Goal: Task Accomplishment & Management: Manage account settings

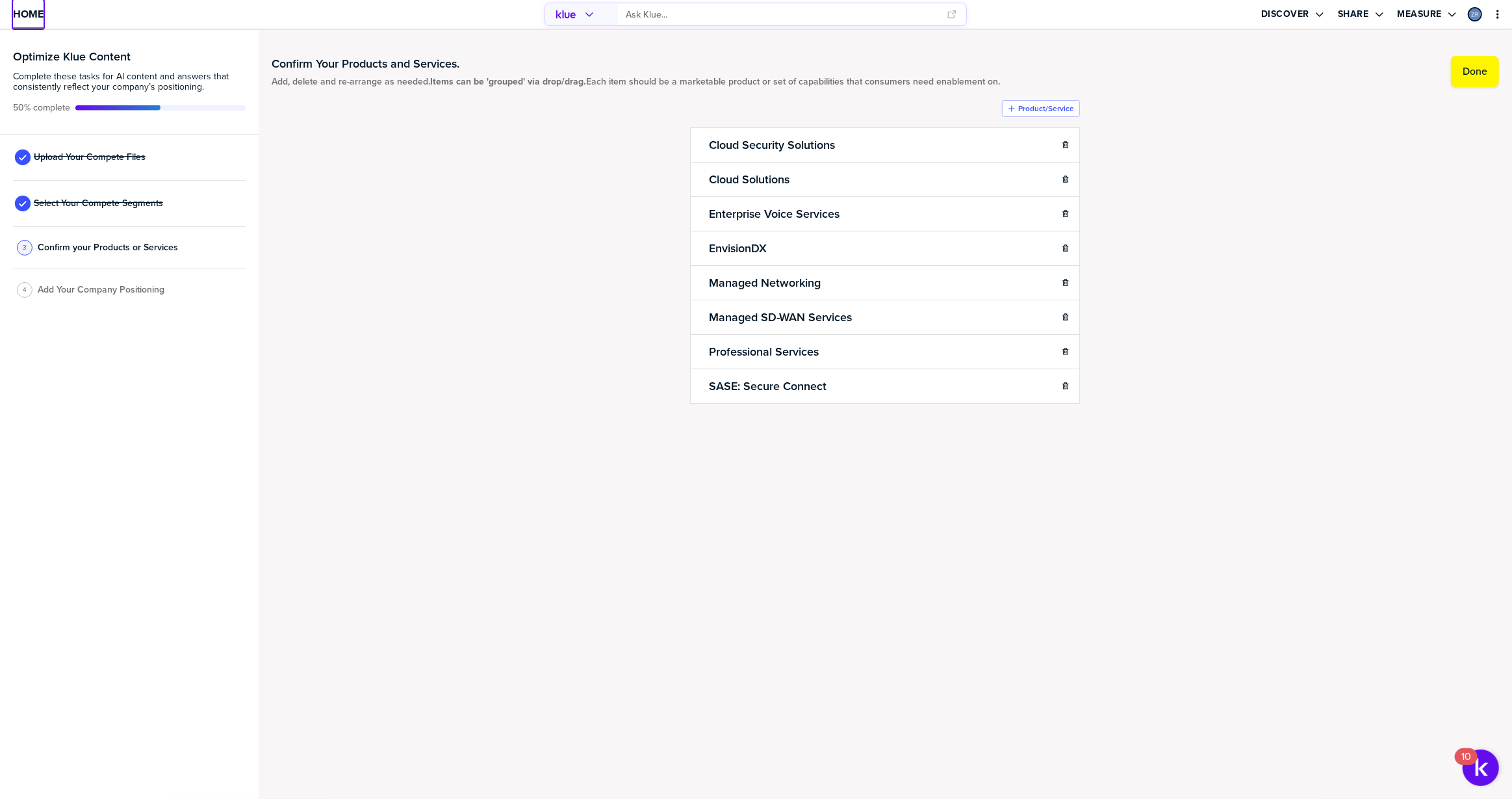
click at [28, 10] on span "Home" at bounding box center [28, 13] width 31 height 11
click at [118, 198] on span "Select Your Compete Segments" at bounding box center [98, 203] width 130 height 10
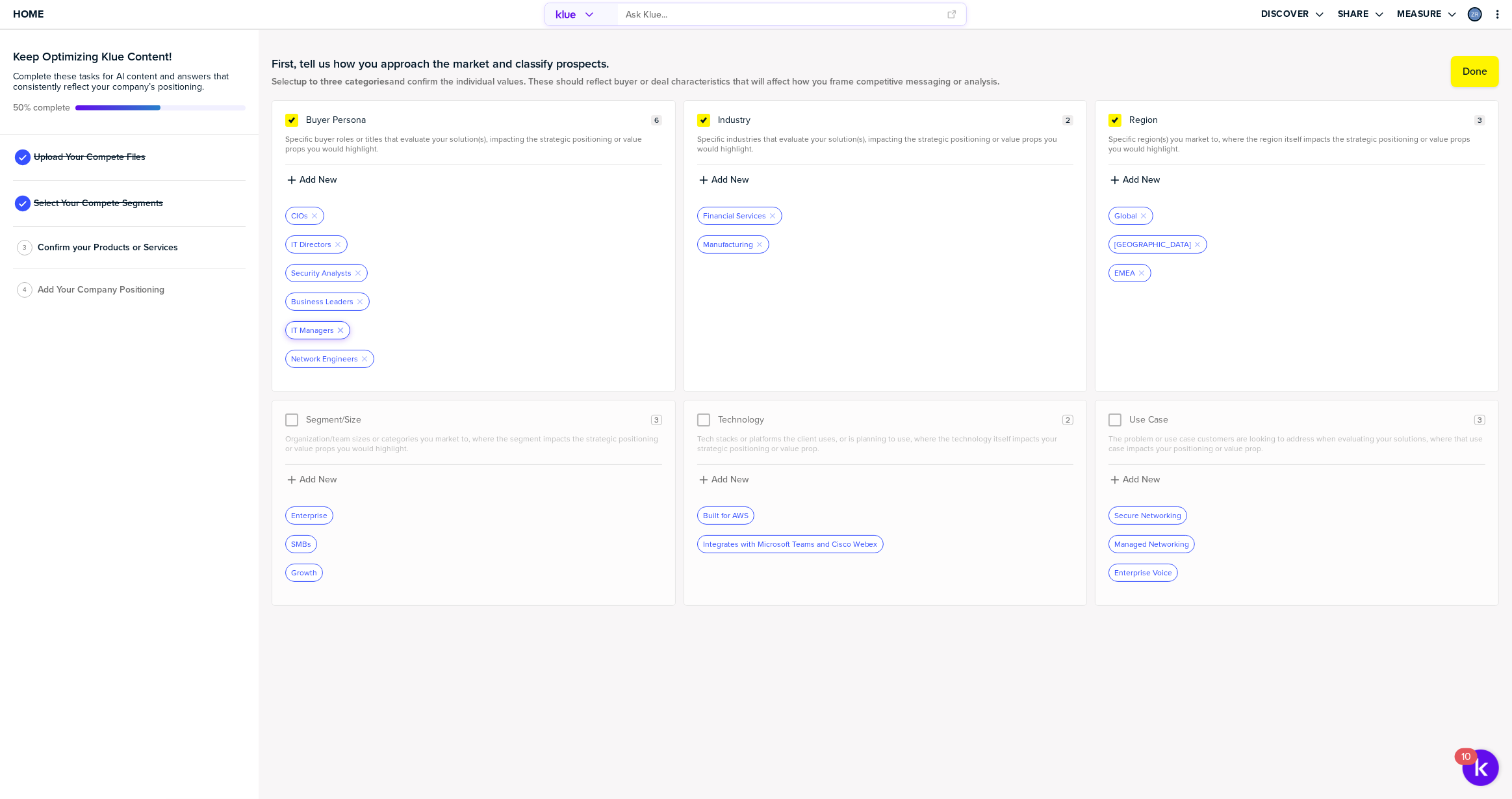
click at [339, 328] on icon "Remove Tag" at bounding box center [340, 330] width 7 height 7
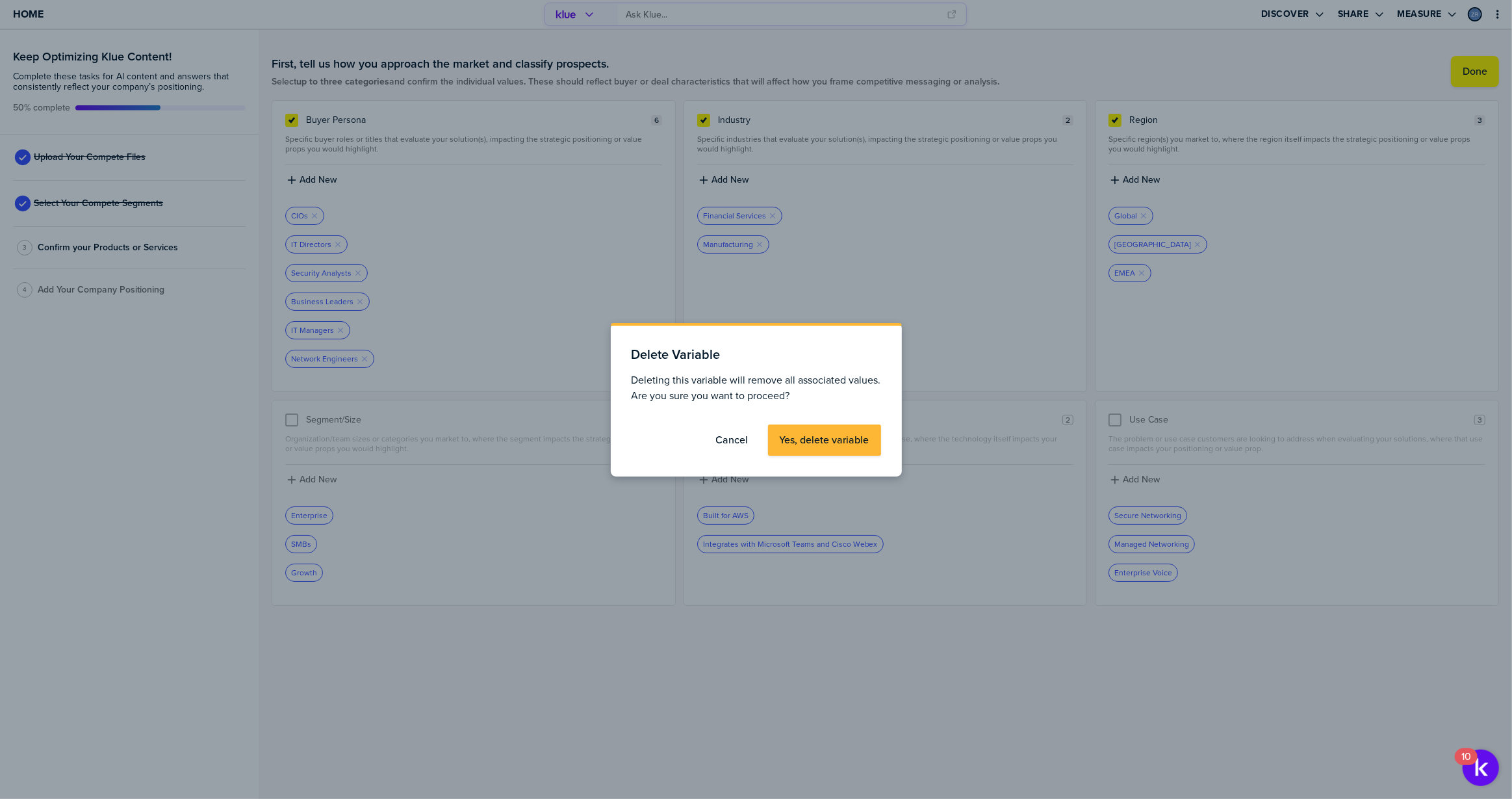
click at [736, 438] on label "Cancel" at bounding box center [733, 439] width 33 height 13
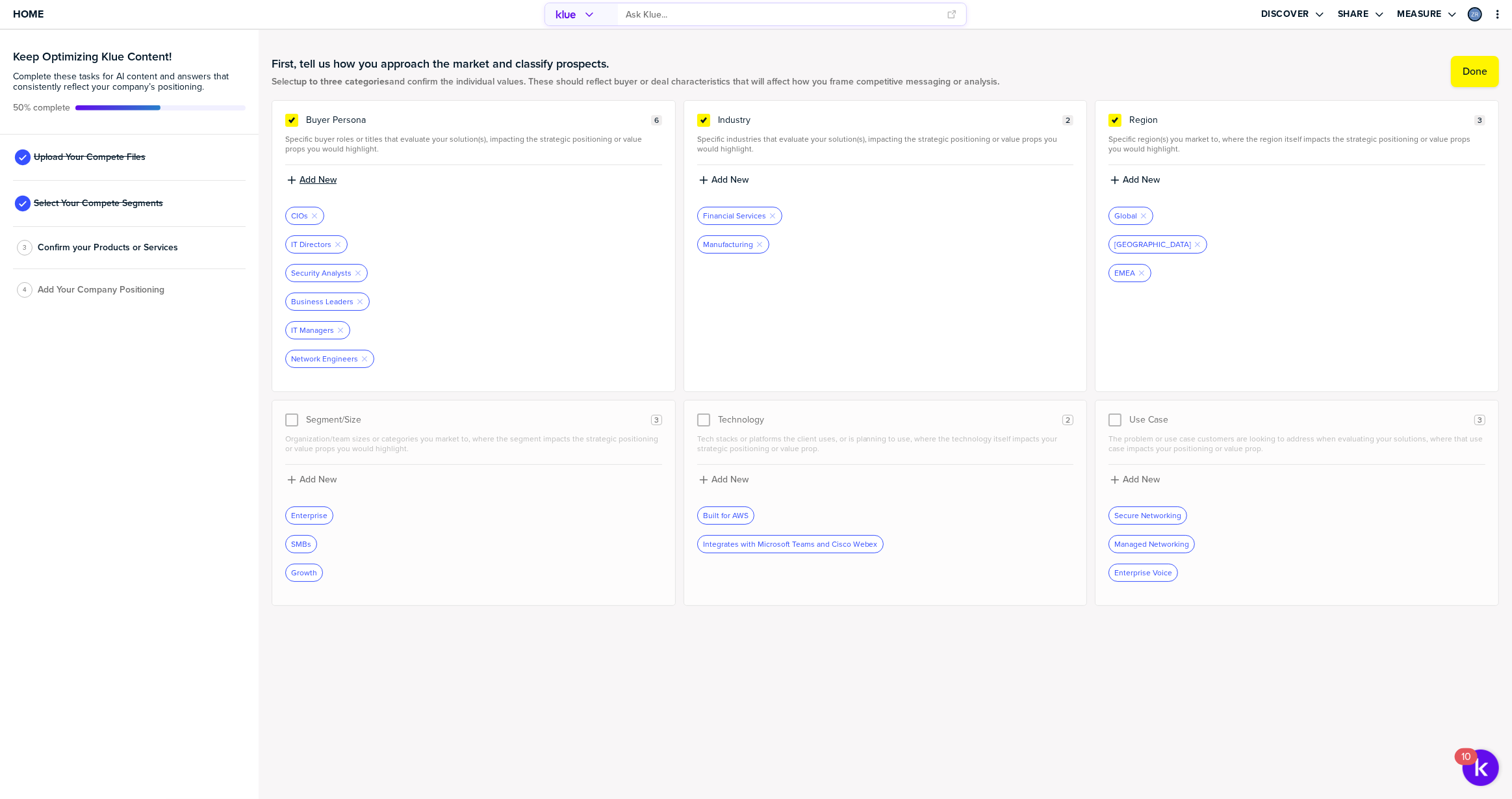
click at [310, 179] on label "Add New" at bounding box center [318, 180] width 37 height 12
click at [326, 190] on input at bounding box center [473, 184] width 377 height 23
type input "CISO"
click at [319, 182] on label "Add New" at bounding box center [318, 180] width 37 height 12
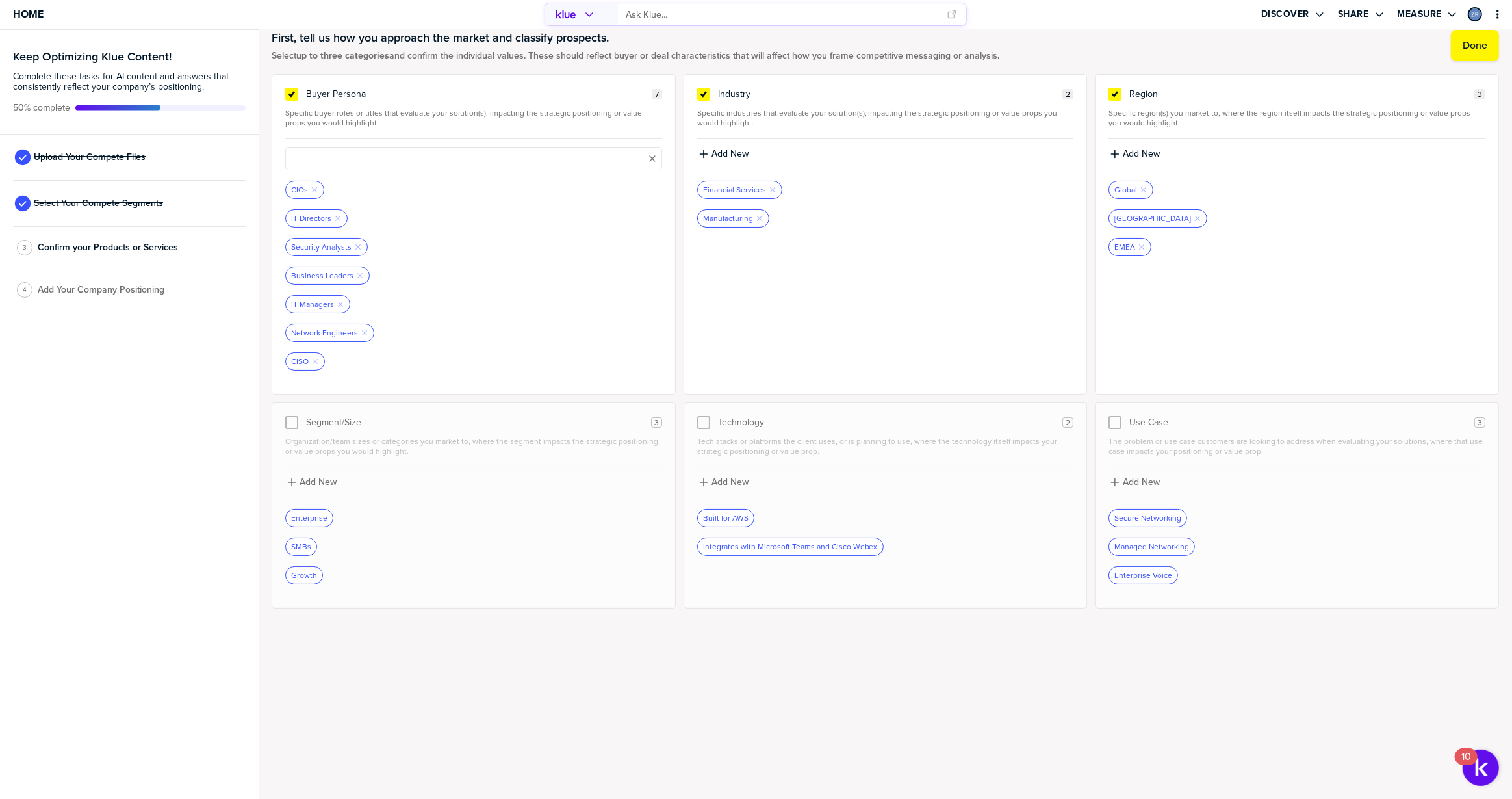
scroll to position [29, 0]
click at [334, 156] on input at bounding box center [473, 155] width 377 height 23
type input "Director of Network Security"
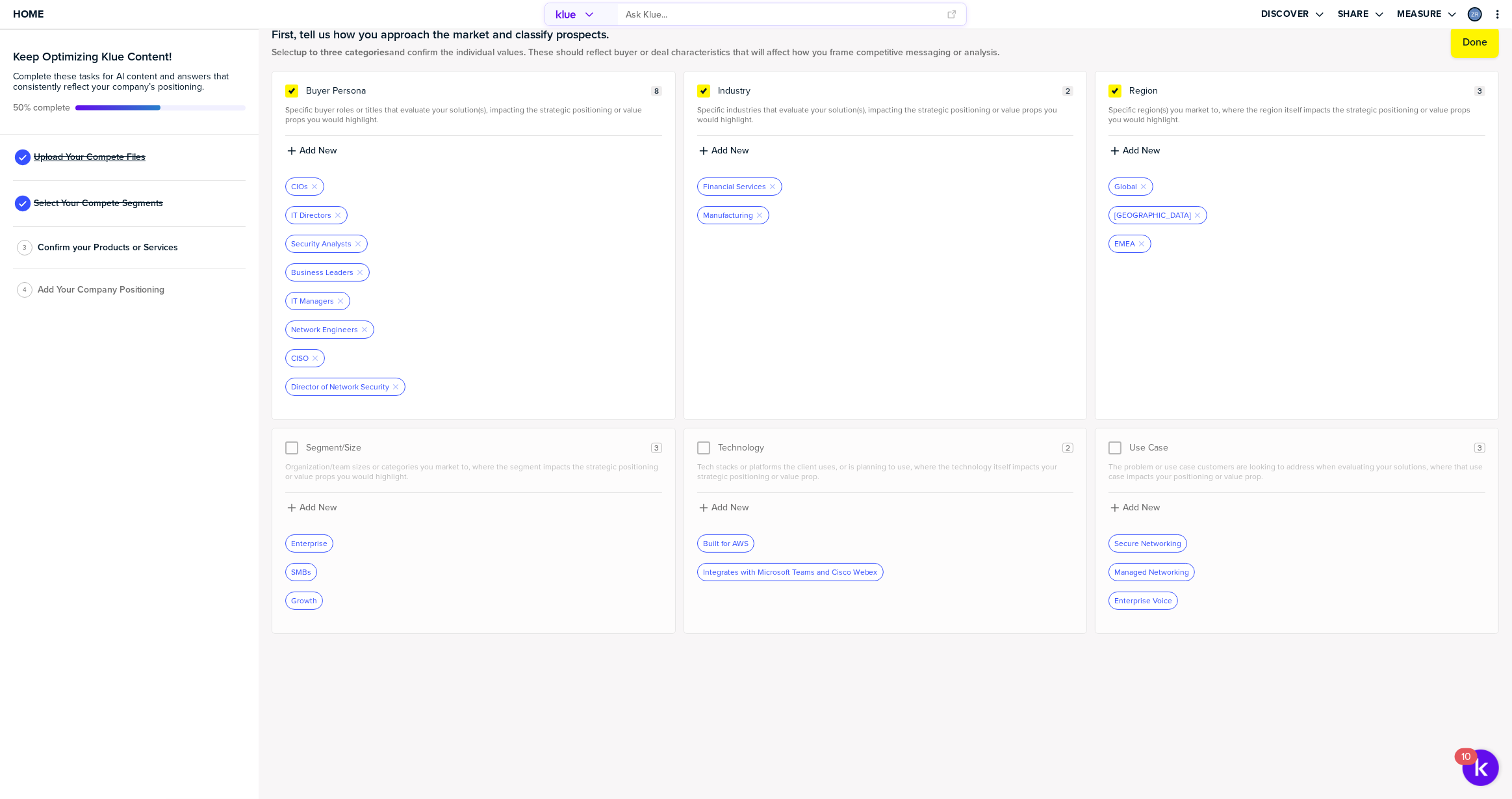
click at [83, 161] on span "Upload Your Compete Files" at bounding box center [89, 157] width 112 height 10
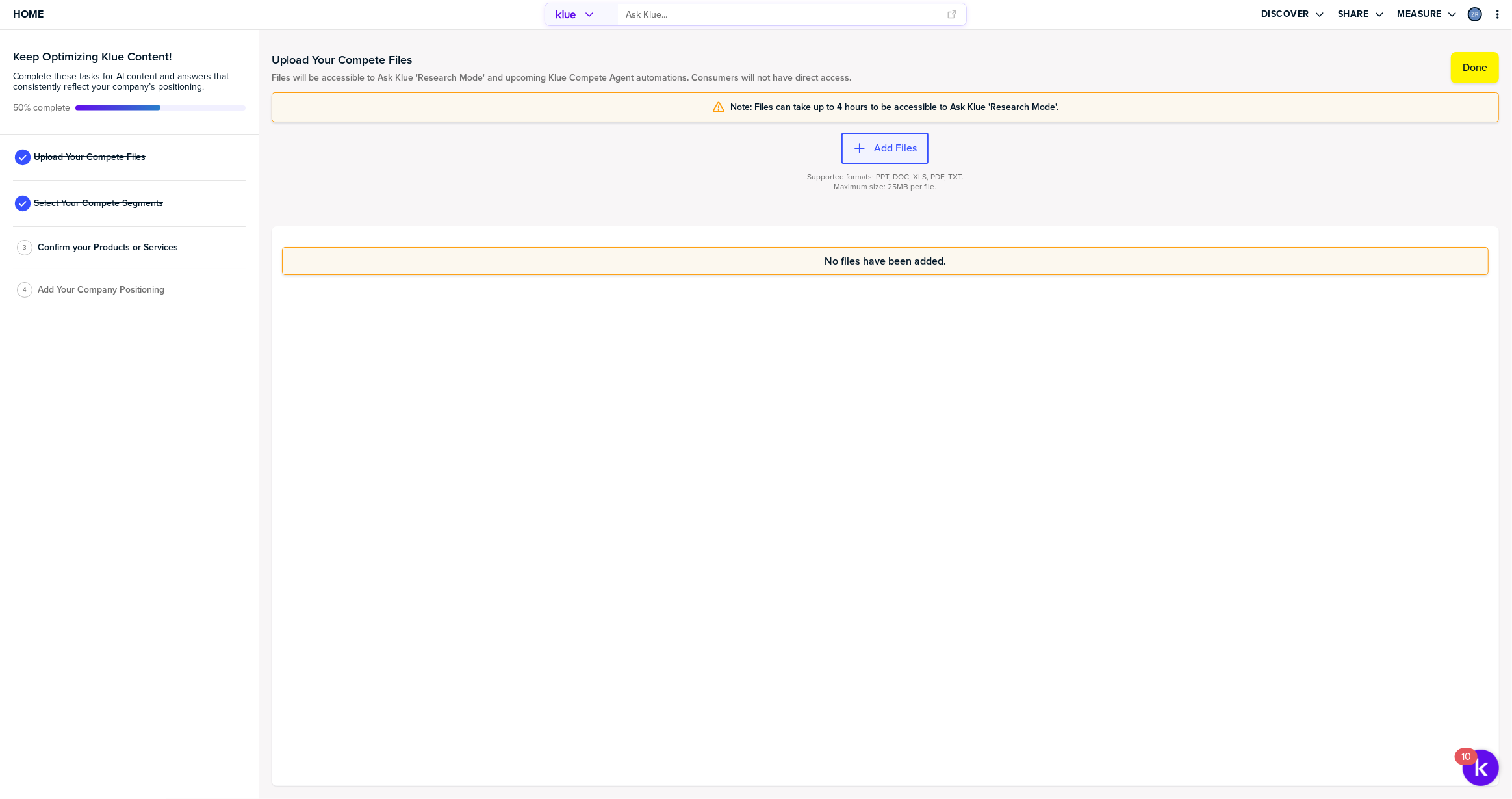
click at [870, 142] on div "button" at bounding box center [870, 147] width 7 height 13
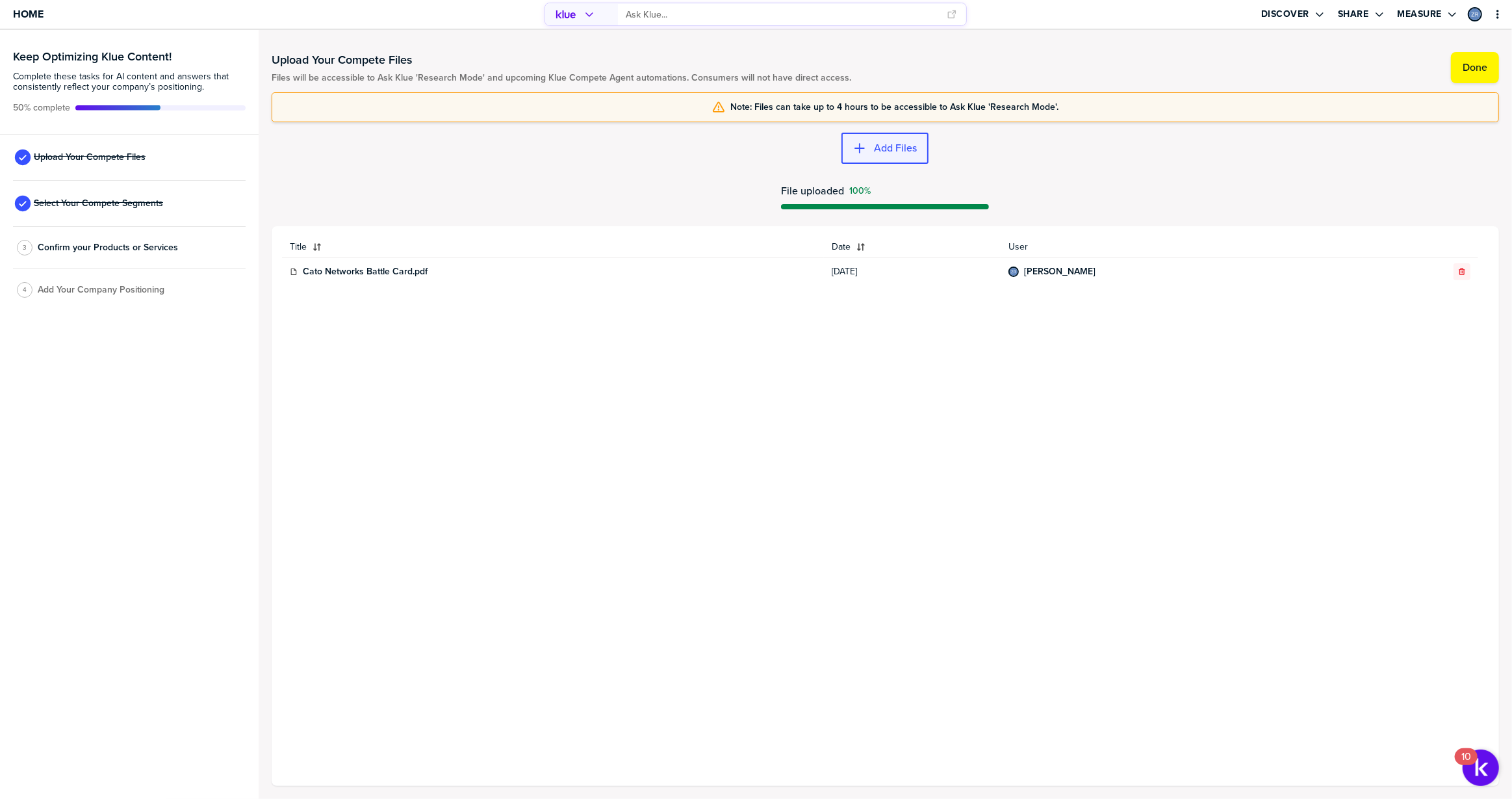
click at [893, 147] on label "Add Files" at bounding box center [896, 147] width 43 height 13
click at [885, 150] on label "Add Files" at bounding box center [896, 147] width 43 height 13
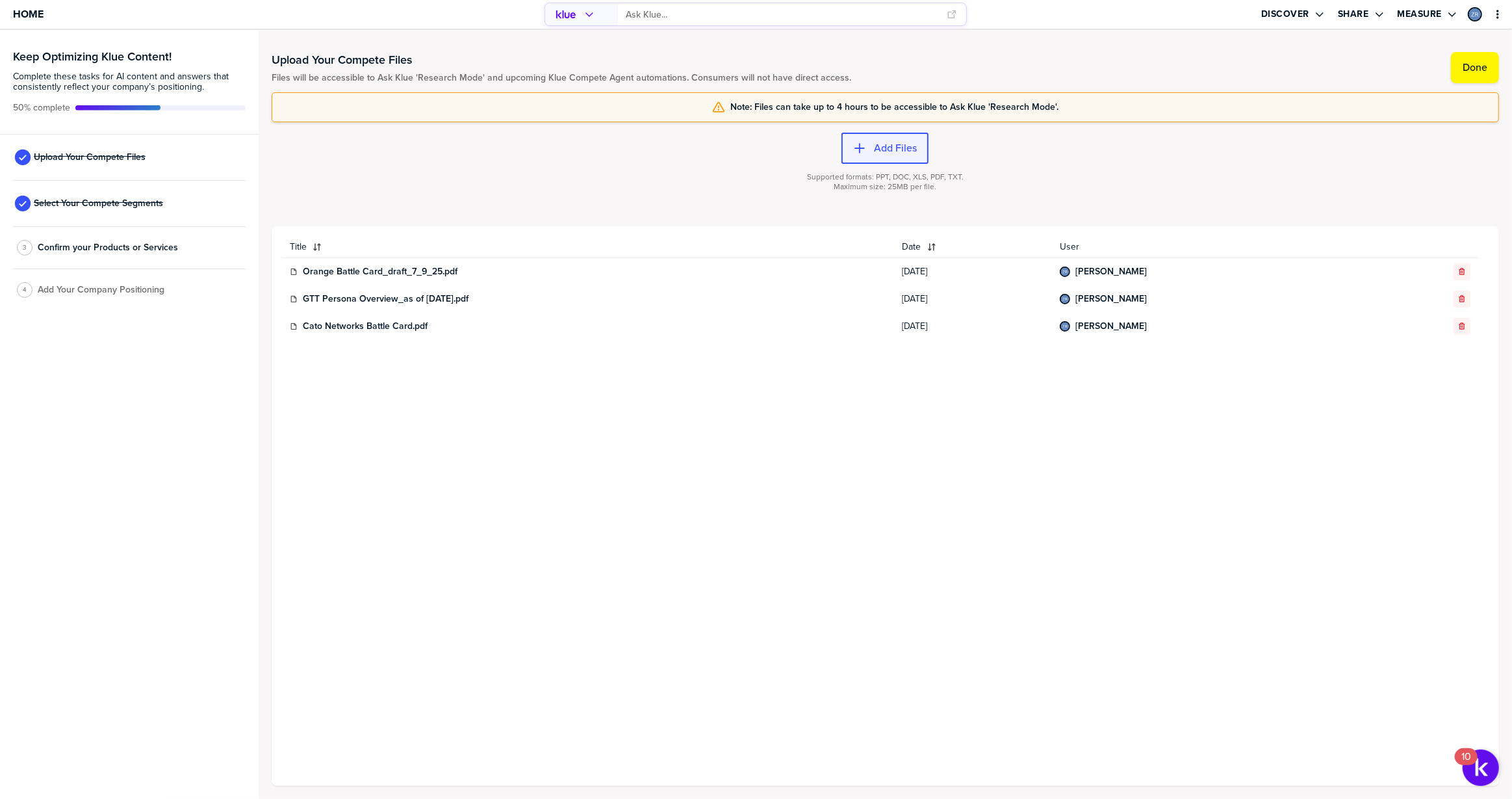
click at [875, 151] on label "Add Files" at bounding box center [896, 147] width 43 height 13
click at [896, 145] on label "Add Files" at bounding box center [896, 147] width 43 height 13
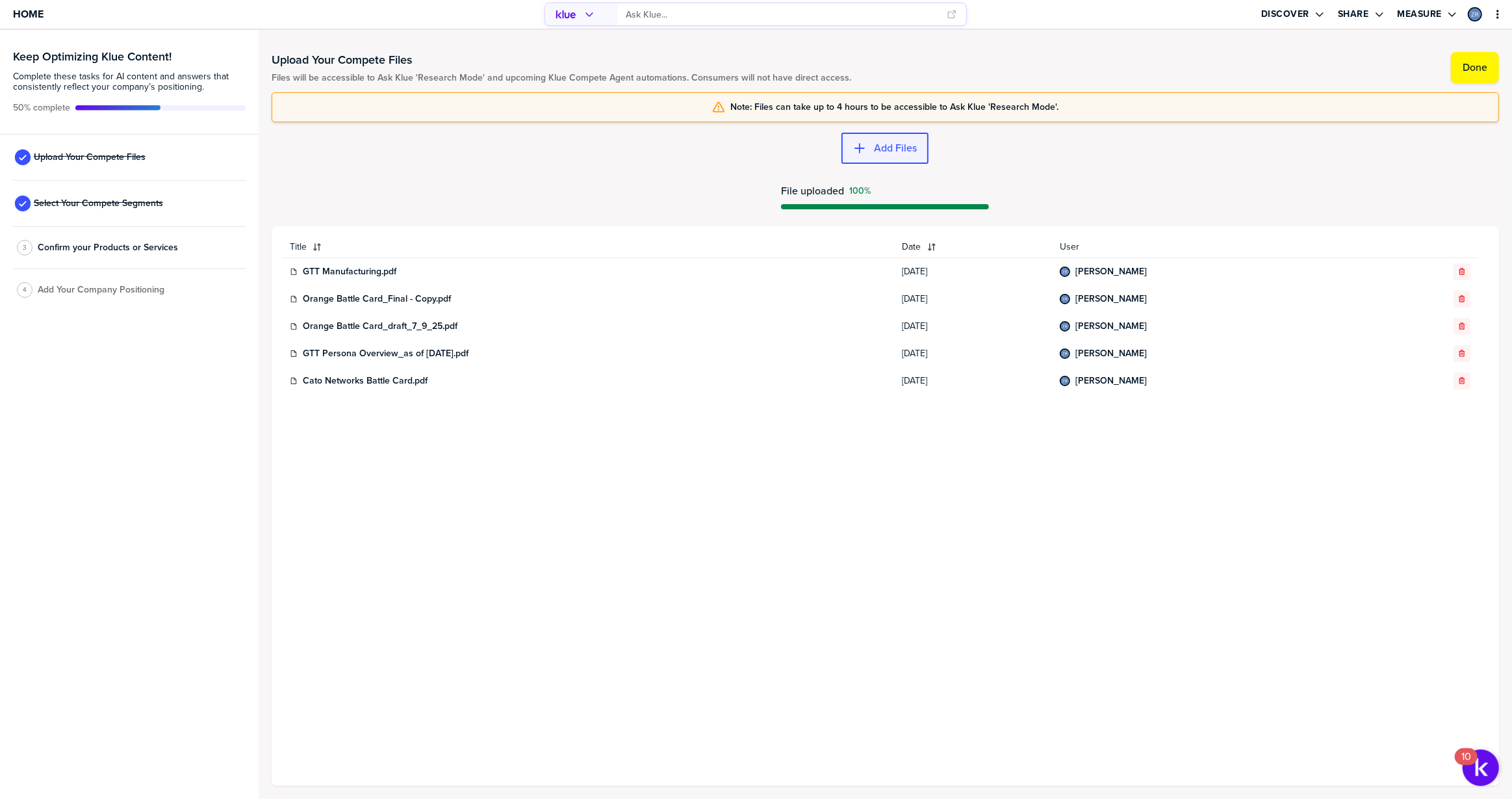
click at [893, 141] on label "Add Files" at bounding box center [896, 147] width 43 height 13
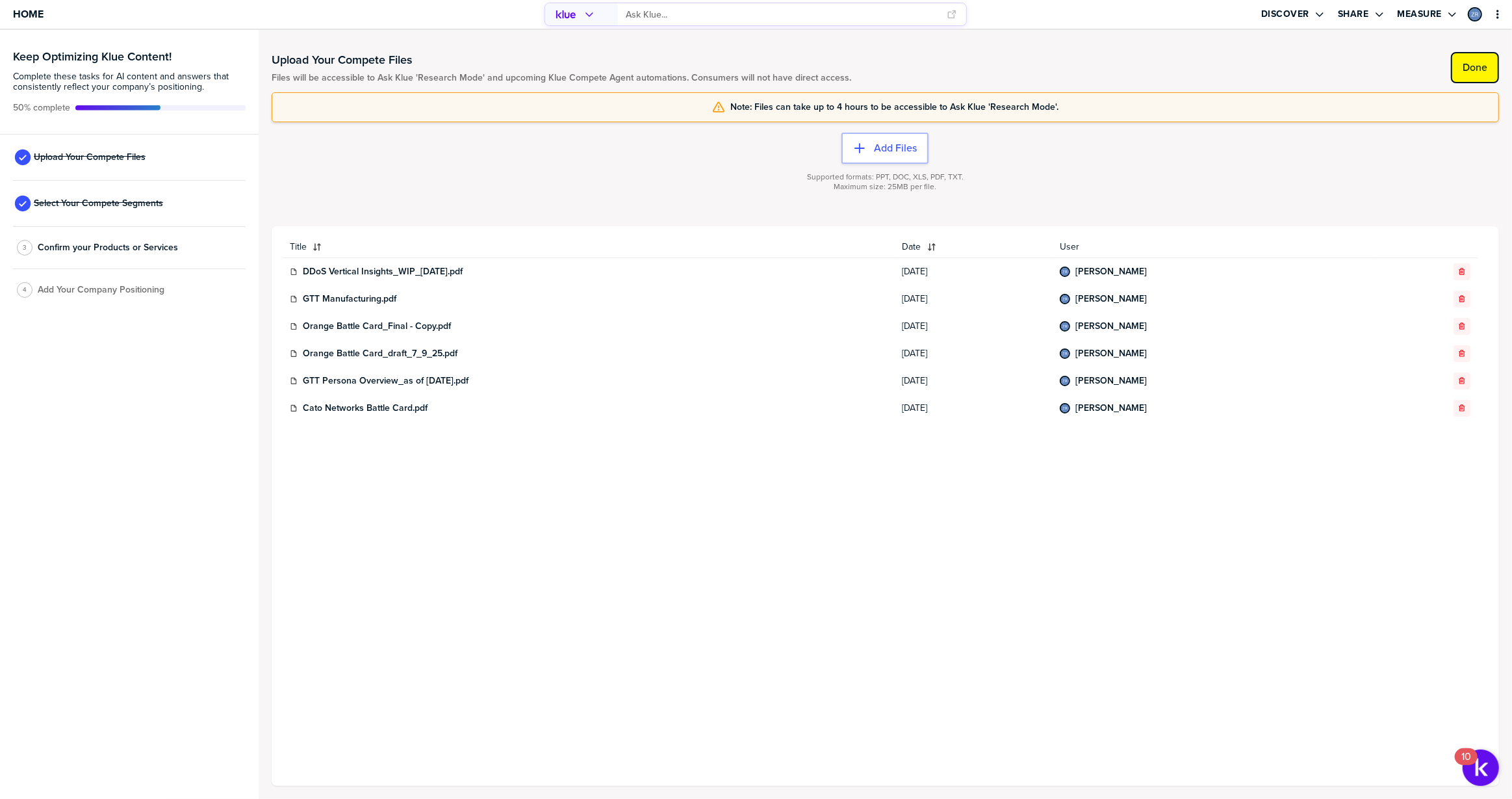
click at [1473, 69] on label "Done" at bounding box center [1475, 67] width 25 height 13
